Goal: Transaction & Acquisition: Purchase product/service

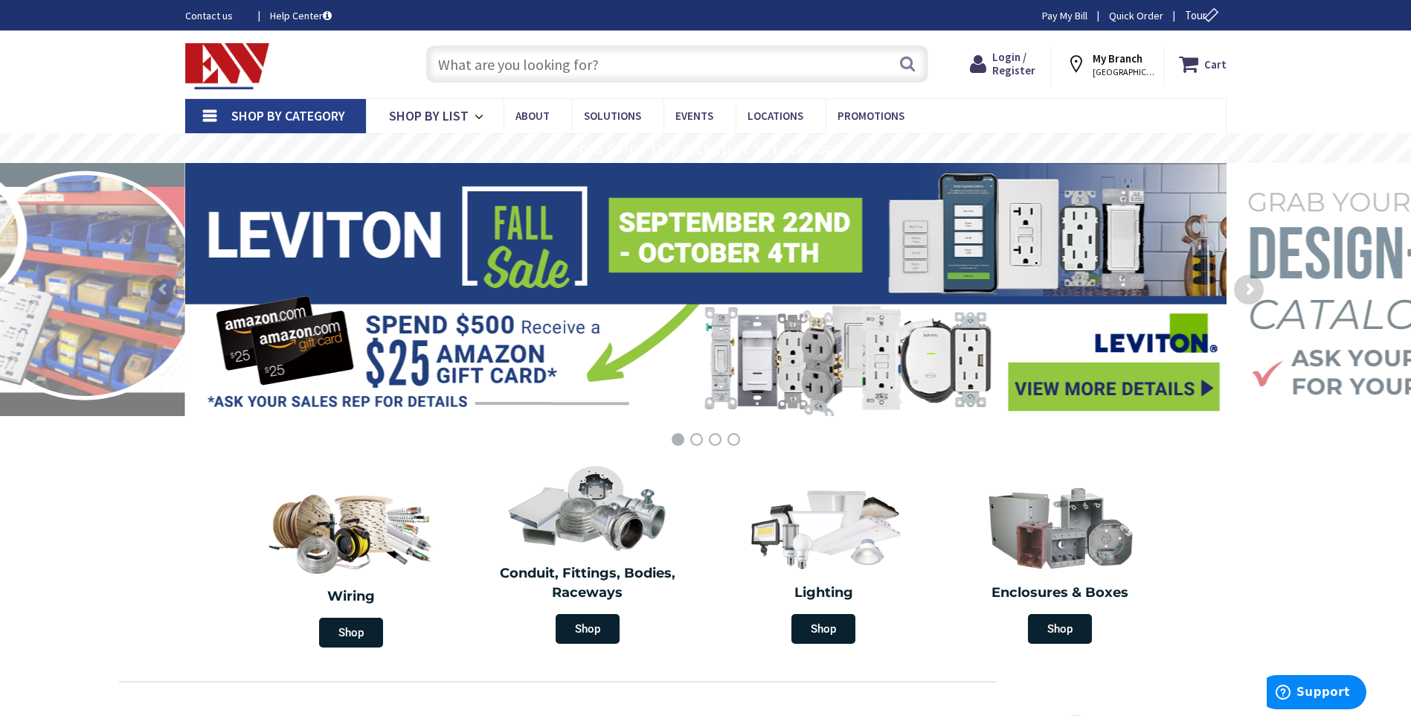
click at [496, 66] on input "text" at bounding box center [677, 63] width 502 height 37
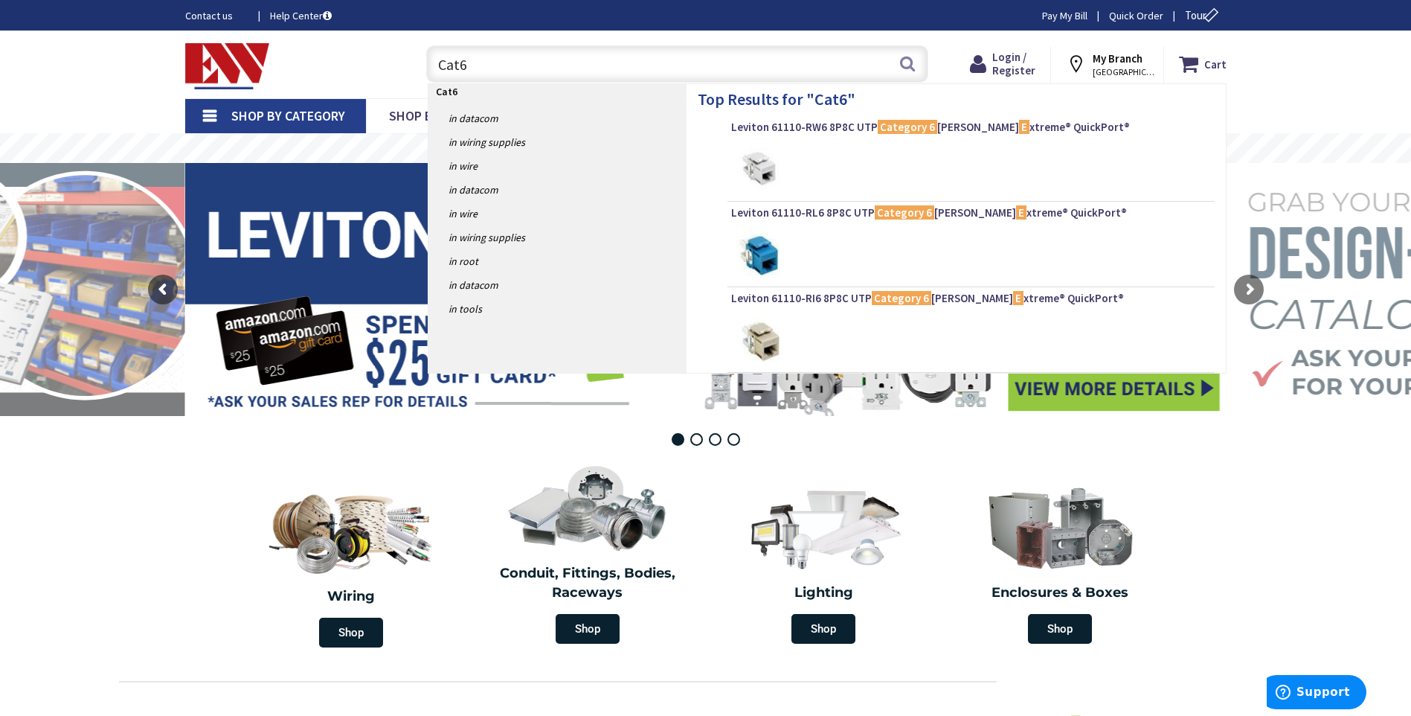
type input "Cat6e"
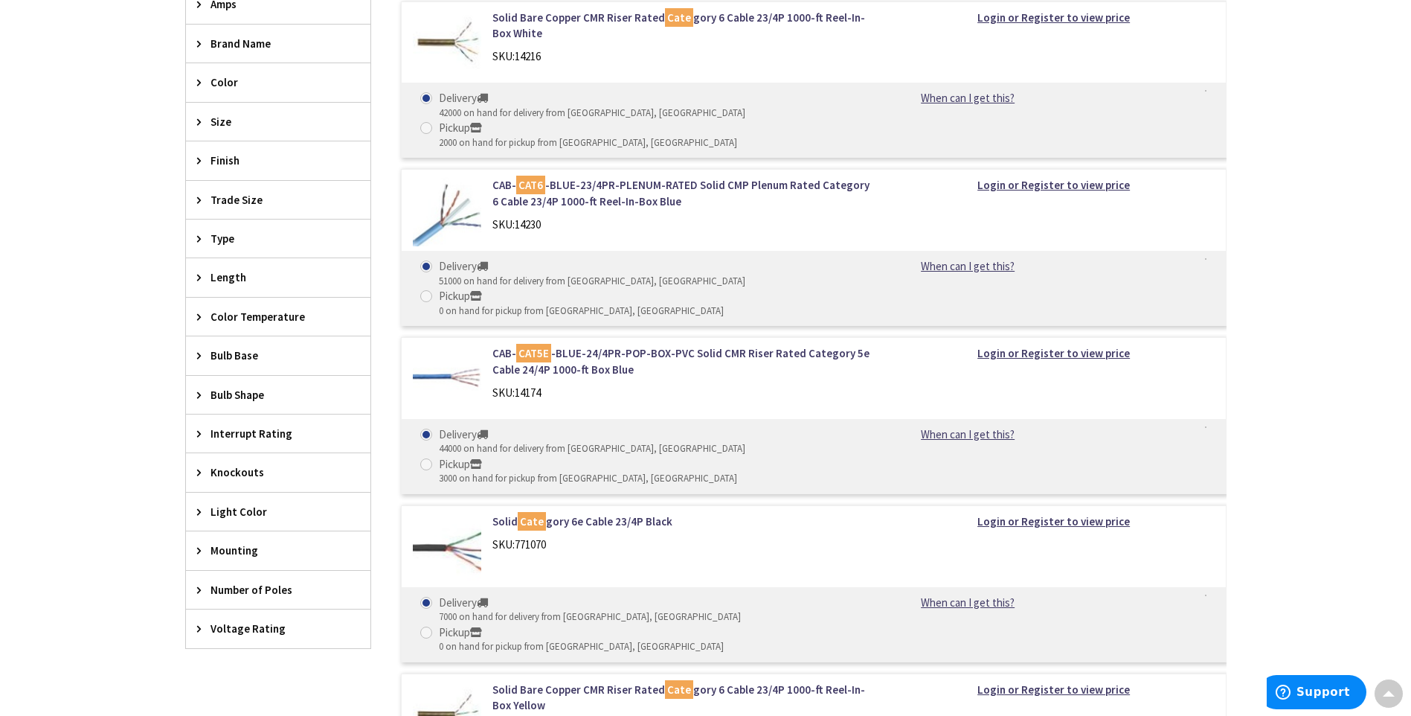
scroll to position [744, 0]
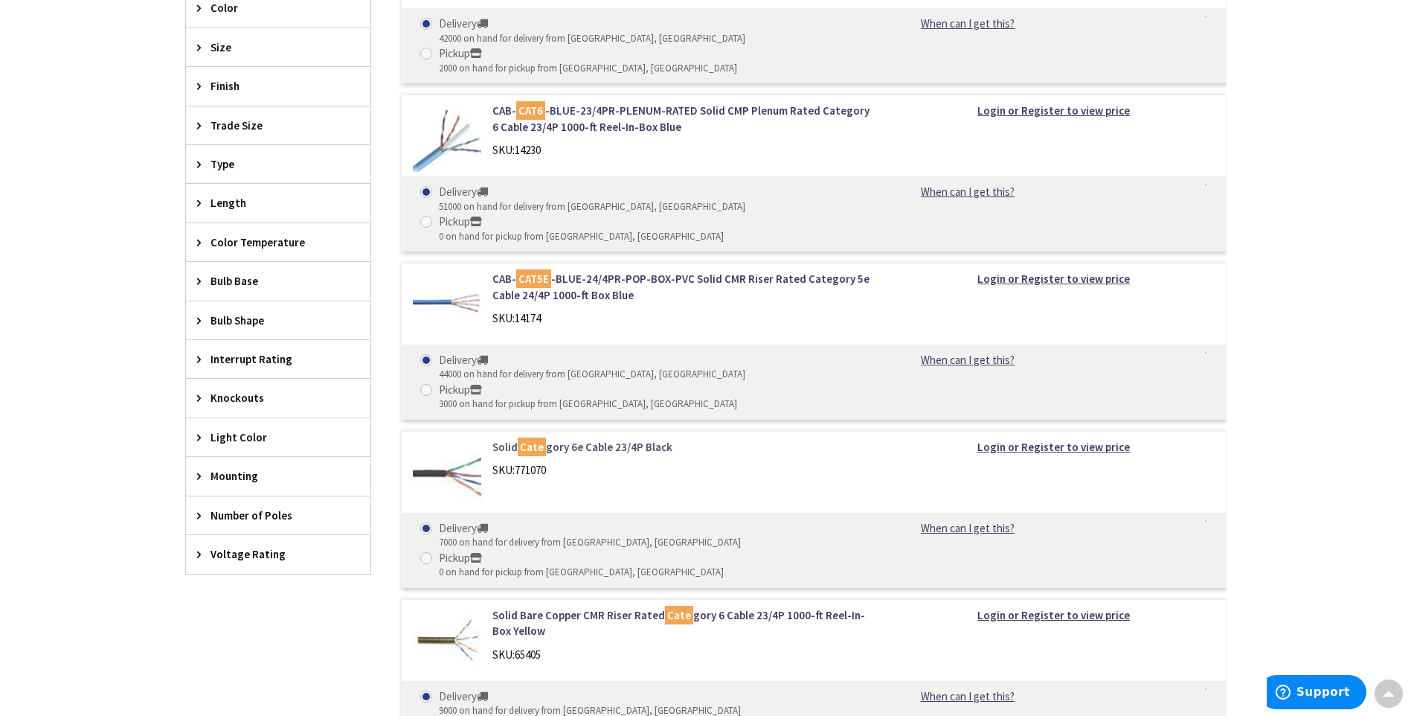
click at [595, 439] on link "Solid Cate gory 6e Cable 23/4P Black" at bounding box center [682, 447] width 379 height 16
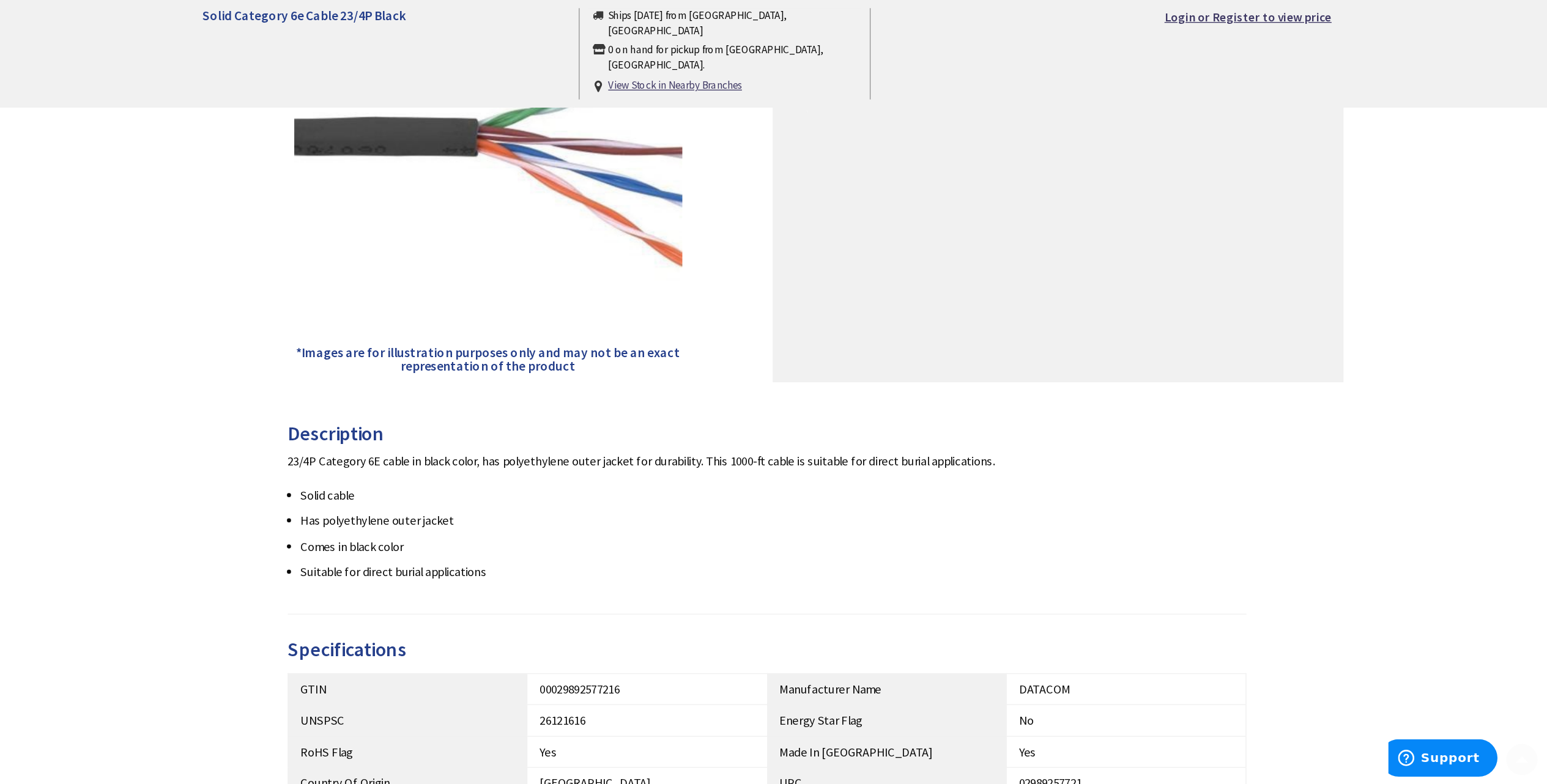
scroll to position [306, 0]
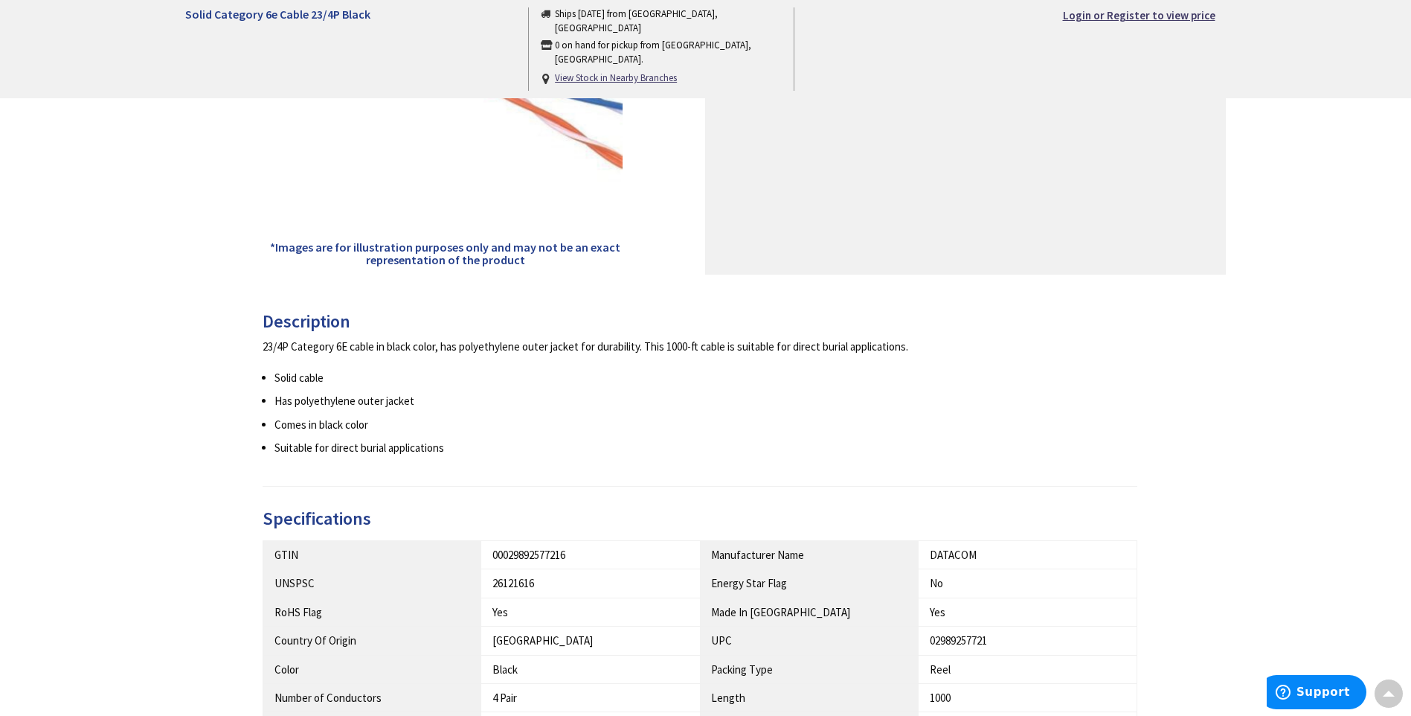
click at [544, 342] on div "23/4P Category 6E cable in black color, has polyethylene outer jacket for durab…" at bounding box center [701, 347] width 876 height 16
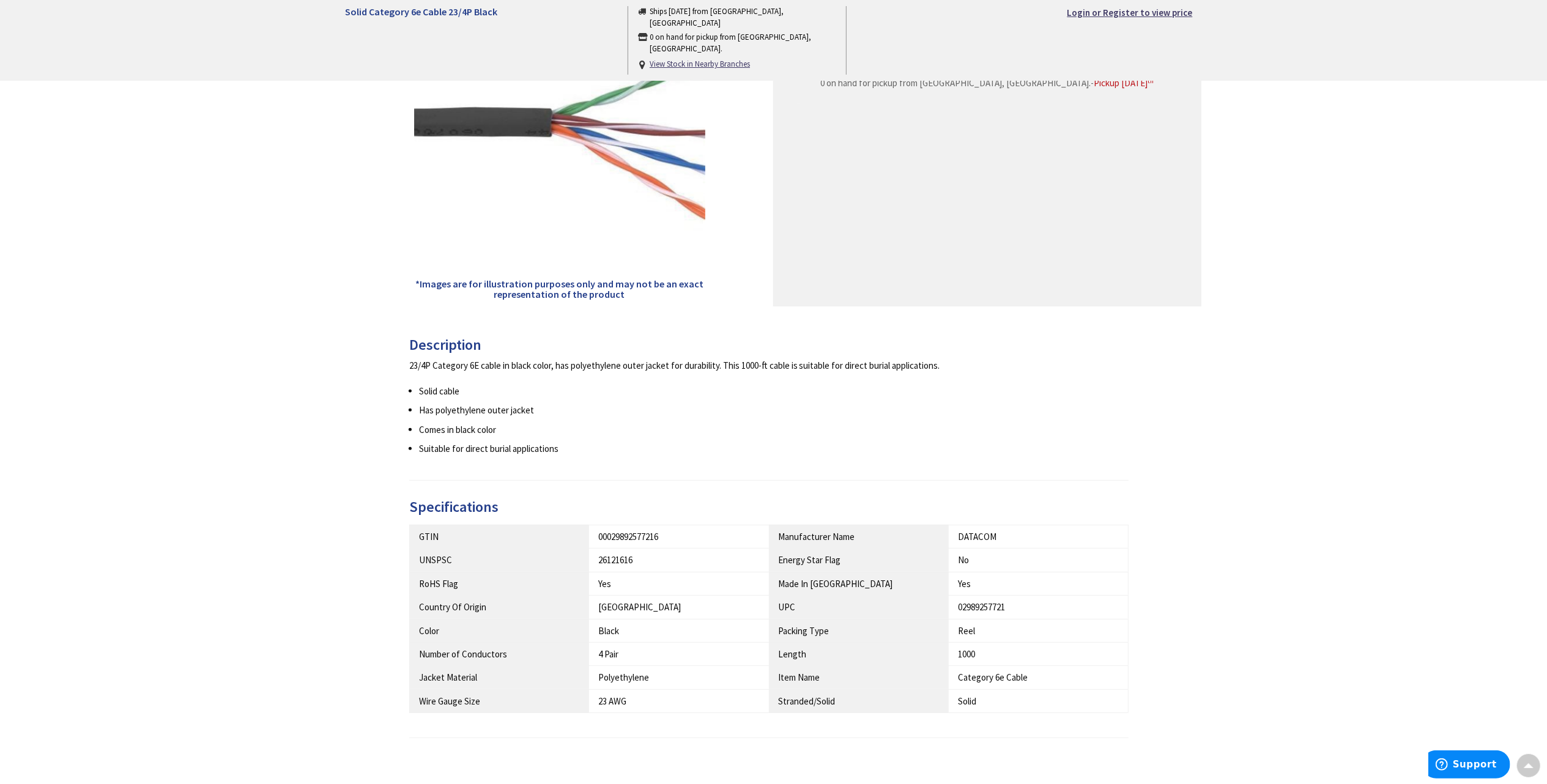
scroll to position [0, 0]
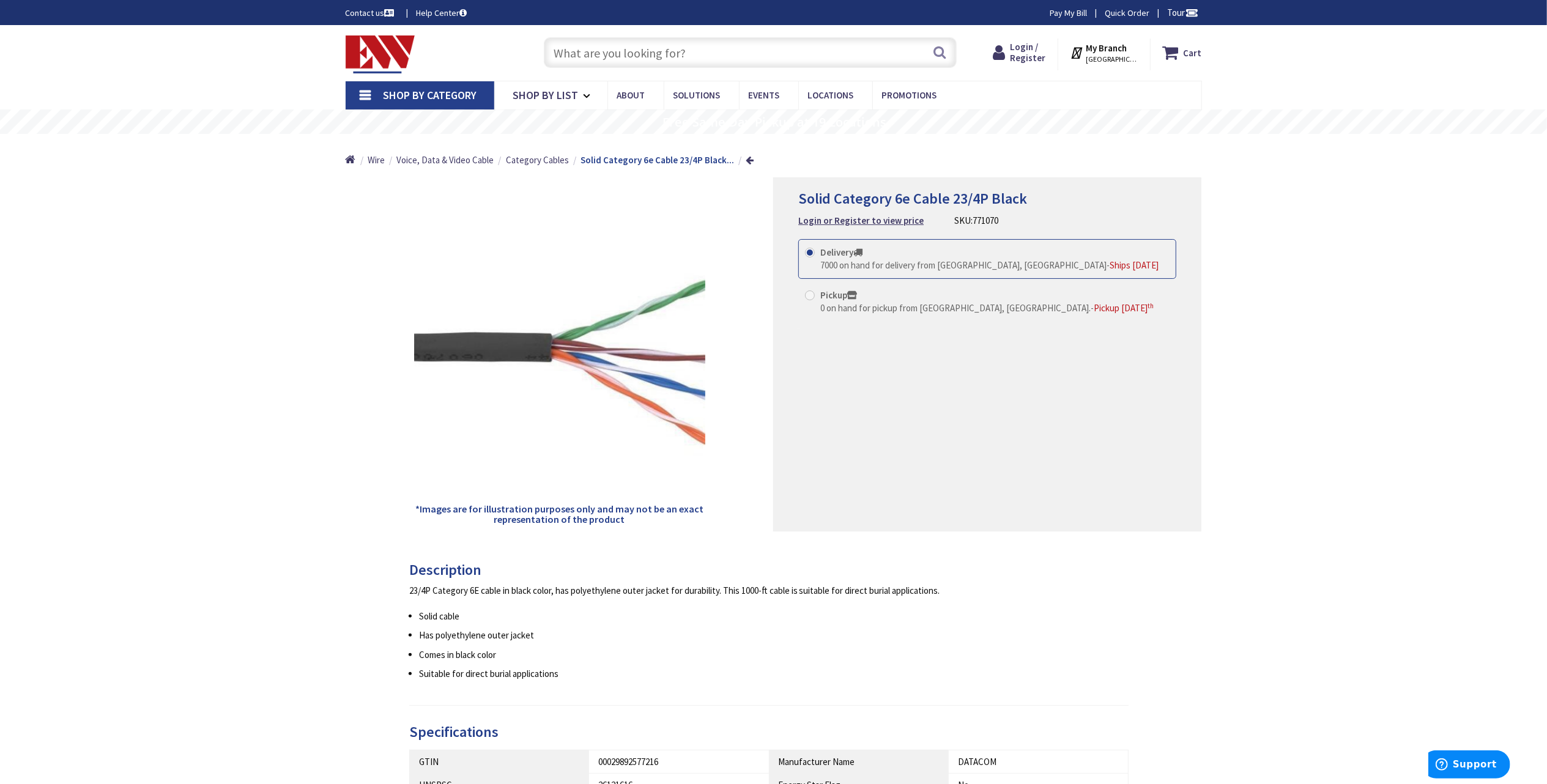
click at [577, 588] on div "23/4P Category 6E cable in black color, has polyethylene outer jacket for durab…" at bounding box center [769, 591] width 720 height 13
